Goal: Information Seeking & Learning: Check status

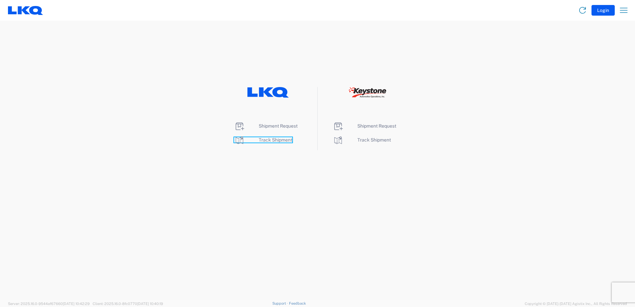
click at [267, 140] on span "Track Shipment" at bounding box center [276, 139] width 34 height 5
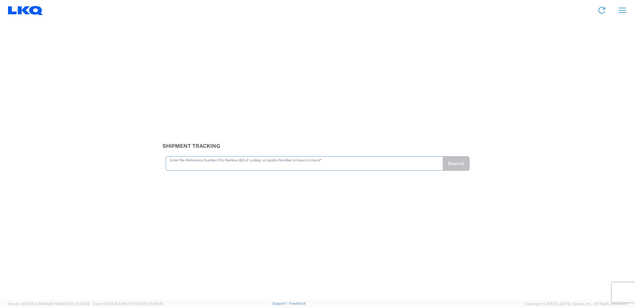
click at [184, 166] on input "text" at bounding box center [304, 163] width 269 height 12
click at [180, 165] on input "text" at bounding box center [304, 163] width 269 height 12
click at [185, 165] on input "text" at bounding box center [304, 163] width 269 height 12
type input "56456376"
click at [448, 163] on button "Search" at bounding box center [455, 163] width 27 height 15
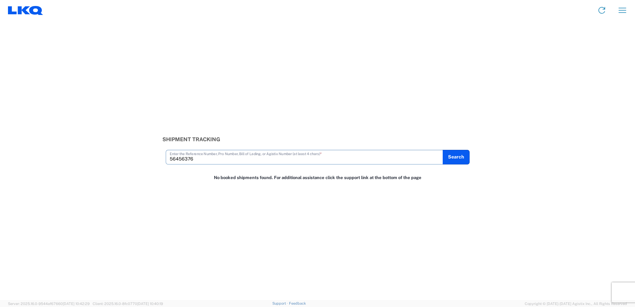
drag, startPoint x: 159, startPoint y: 161, endPoint x: 153, endPoint y: 162, distance: 6.3
click at [153, 162] on div "Shipment Tracking 56456376 Enter the Reference Number, Pro Number, Bill of Ladi…" at bounding box center [317, 150] width 635 height 28
type input "56456376"
click at [460, 156] on button "Search" at bounding box center [455, 157] width 27 height 15
